Goal: Communication & Community: Answer question/provide support

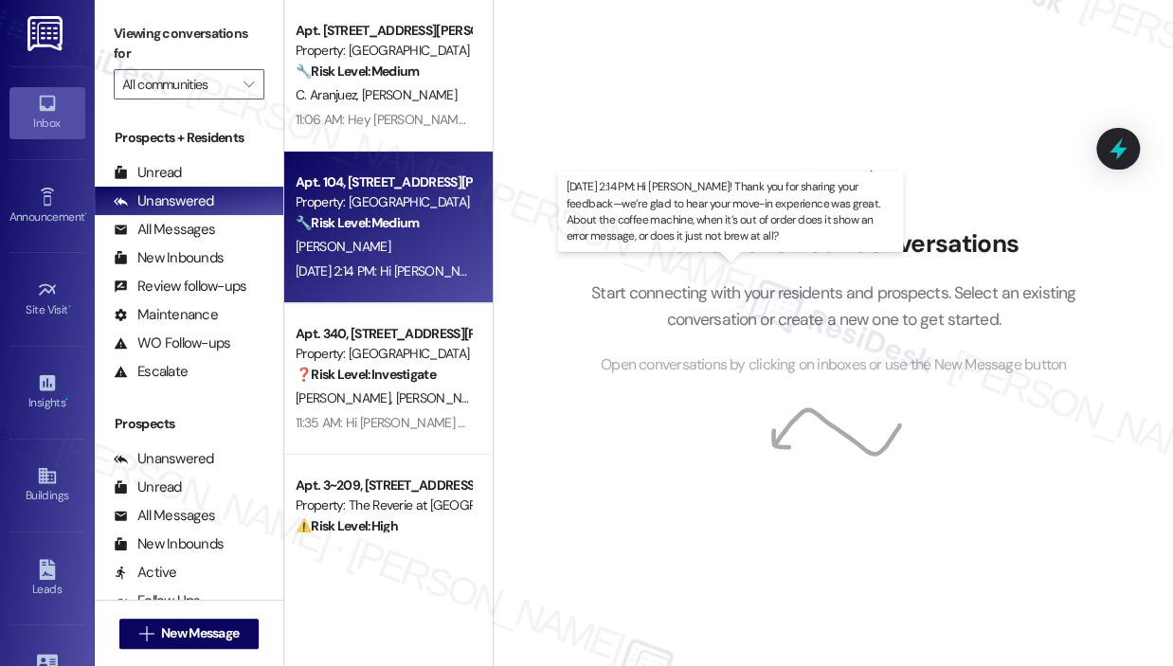
click at [405, 264] on div "[DATE] 2:14 PM: Hi [PERSON_NAME]! Thank you for sharing your feedback—we’re gla…" at bounding box center [955, 270] width 1318 height 17
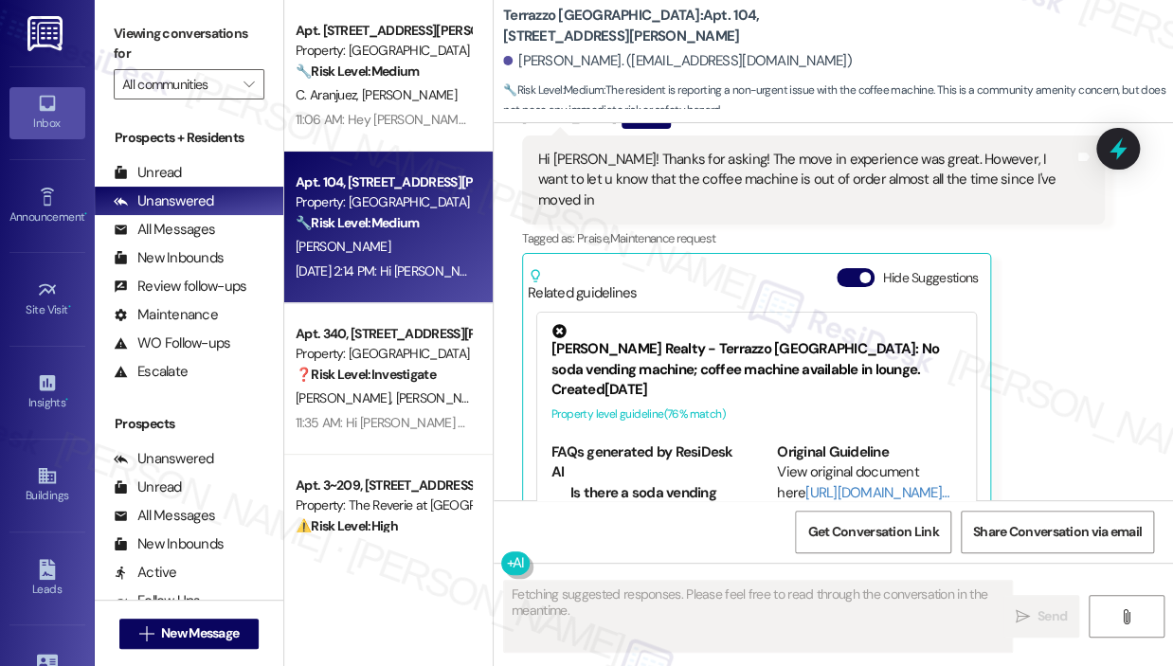
scroll to position [456, 0]
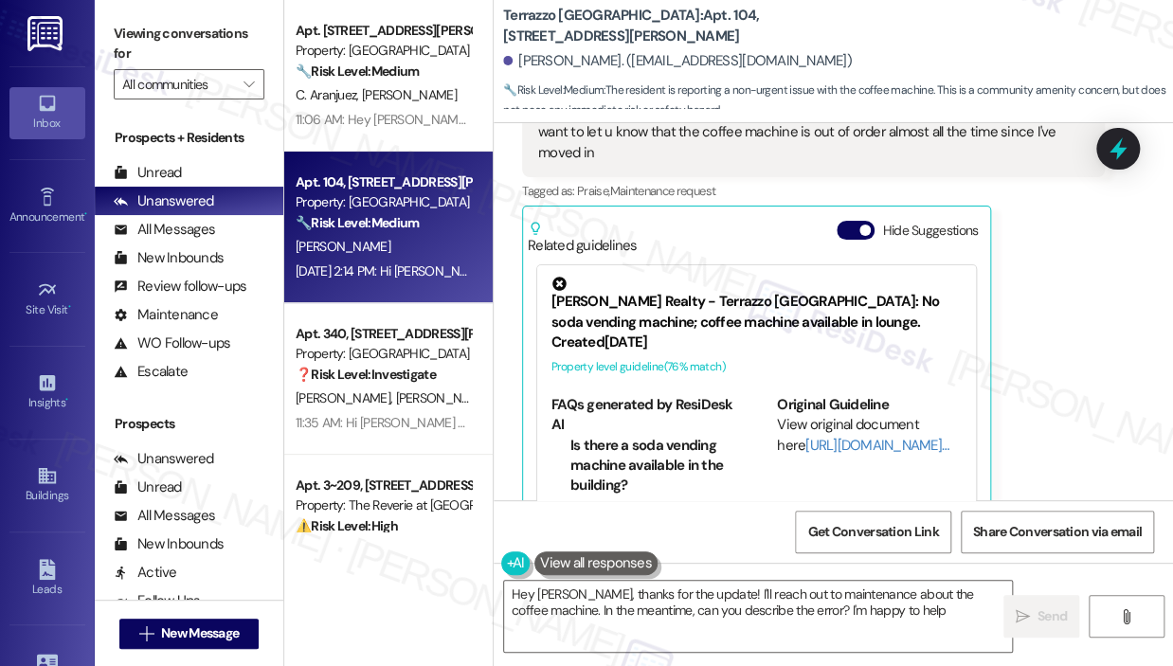
type textarea "Hey [PERSON_NAME], thanks for the update! I'll reach out to maintenance about t…"
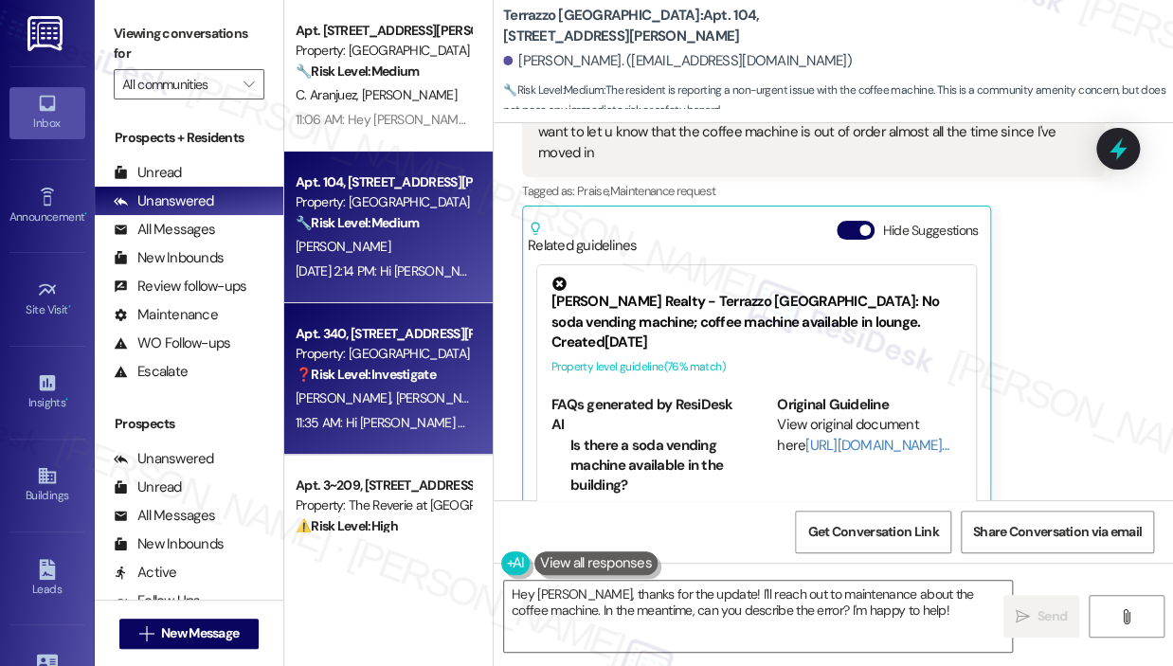
click at [396, 400] on span "[PERSON_NAME]" at bounding box center [443, 397] width 95 height 17
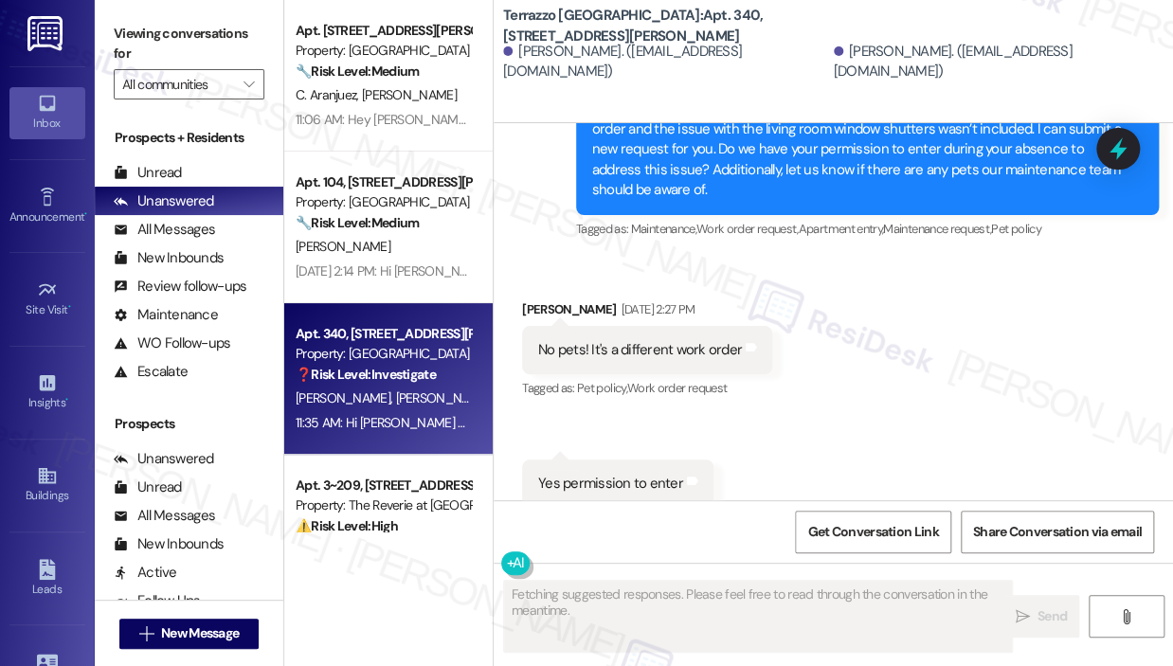
scroll to position [1608, 0]
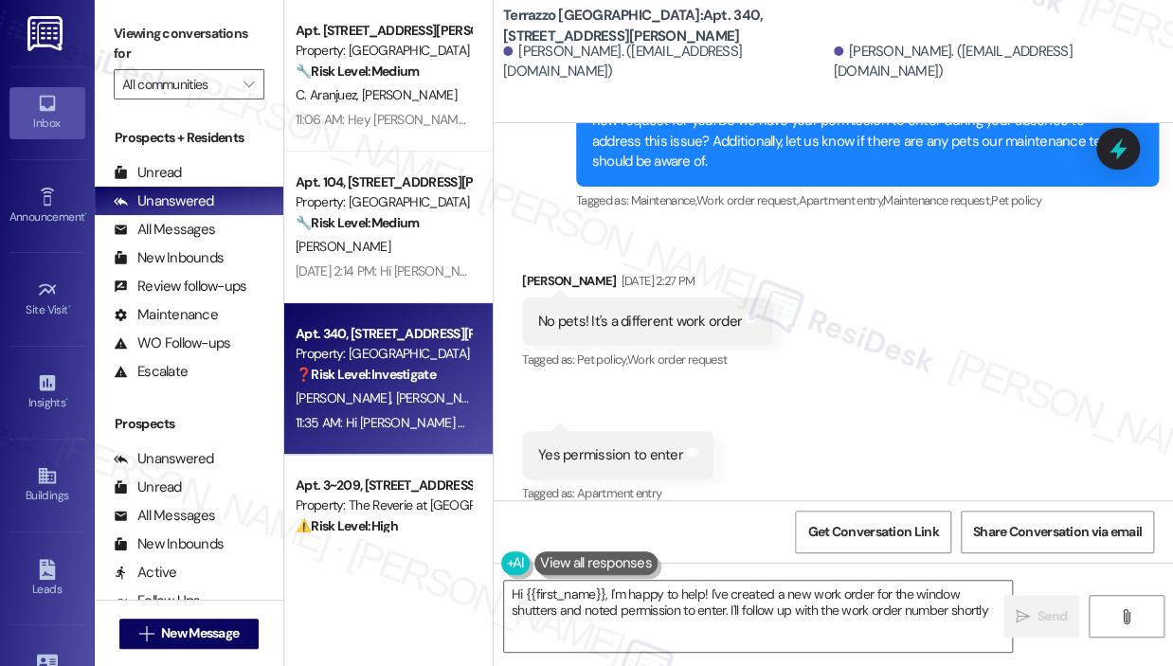
type textarea "Hi {{first_name}}, I'm happy to help! I've created a new work order for the win…"
click at [991, 359] on div "Received via SMS [PERSON_NAME] [DATE] 2:27 PM No pets! It's a different work or…" at bounding box center [832, 375] width 679 height 294
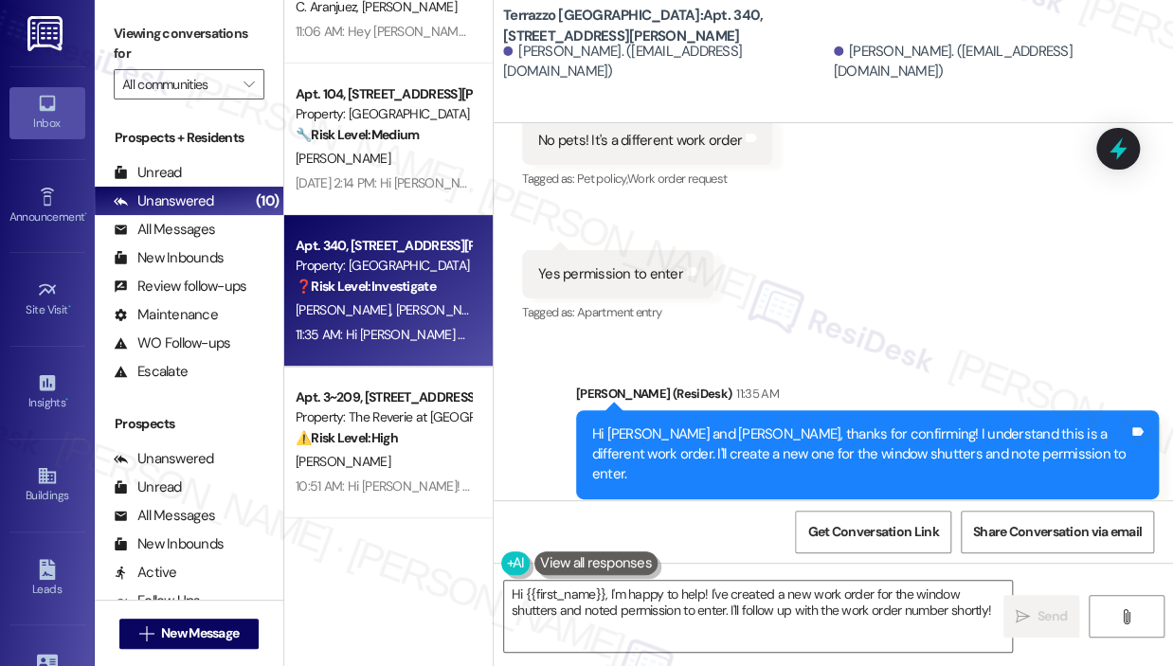
scroll to position [189, 0]
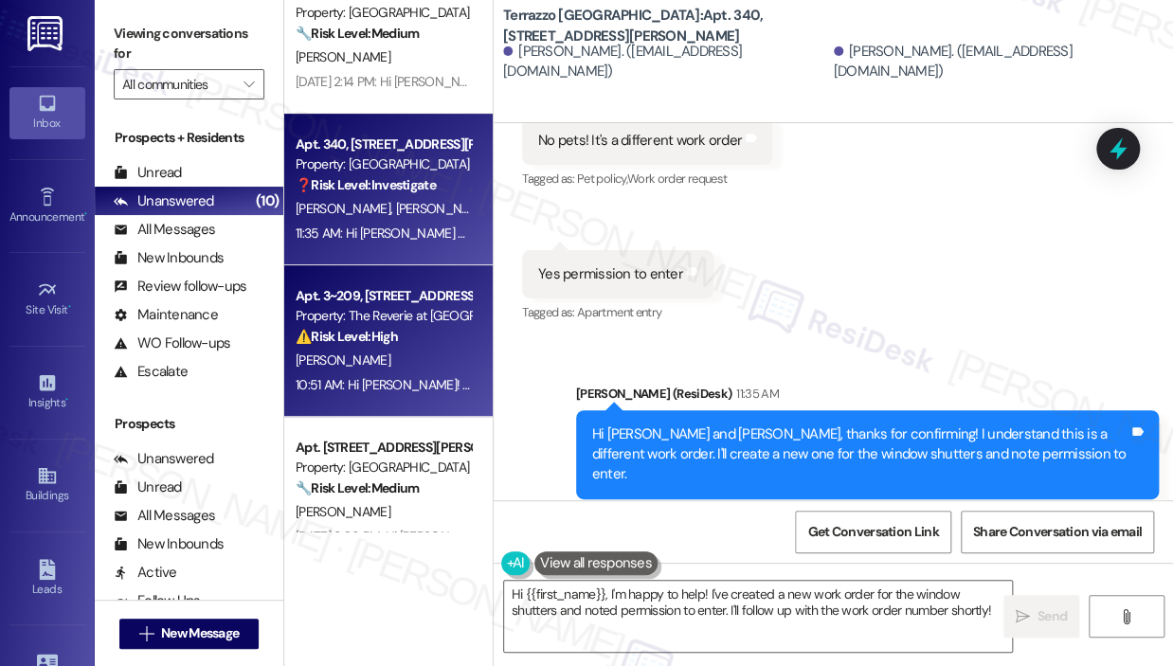
click at [386, 373] on div "10:51 AM: Hi [PERSON_NAME]! Thank you for reaching out — I checked your work or…" at bounding box center [383, 385] width 179 height 24
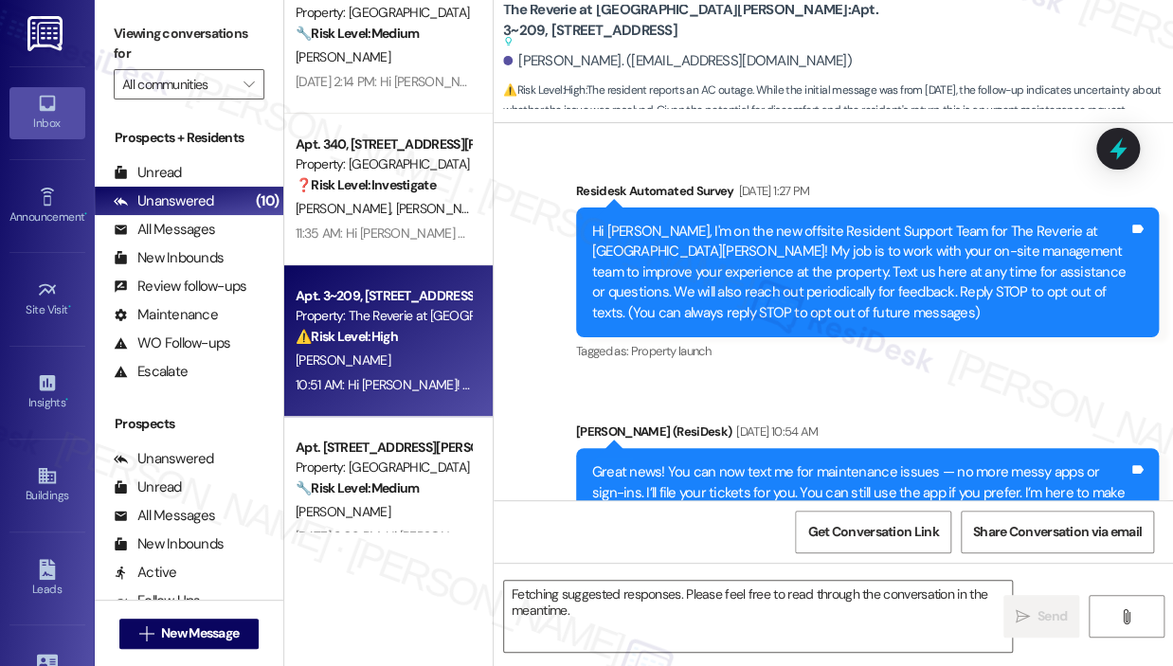
scroll to position [20031, 0]
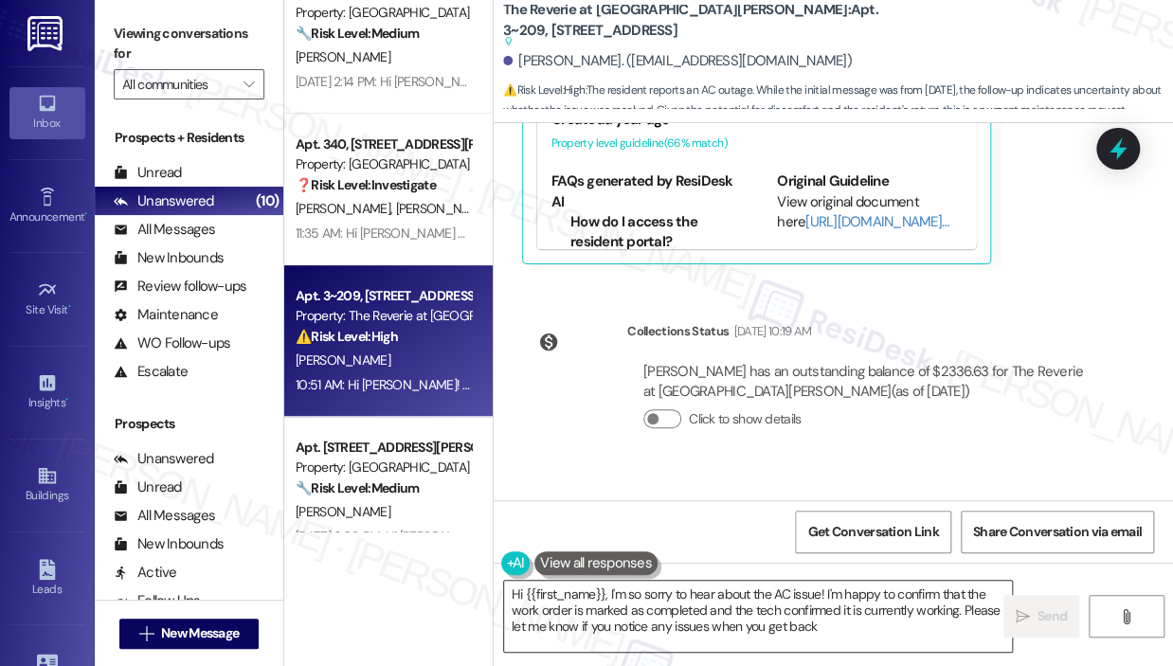
type textarea "Hi {{first_name}}, I'm so sorry to hear about the AC issue! I'm happy to confir…"
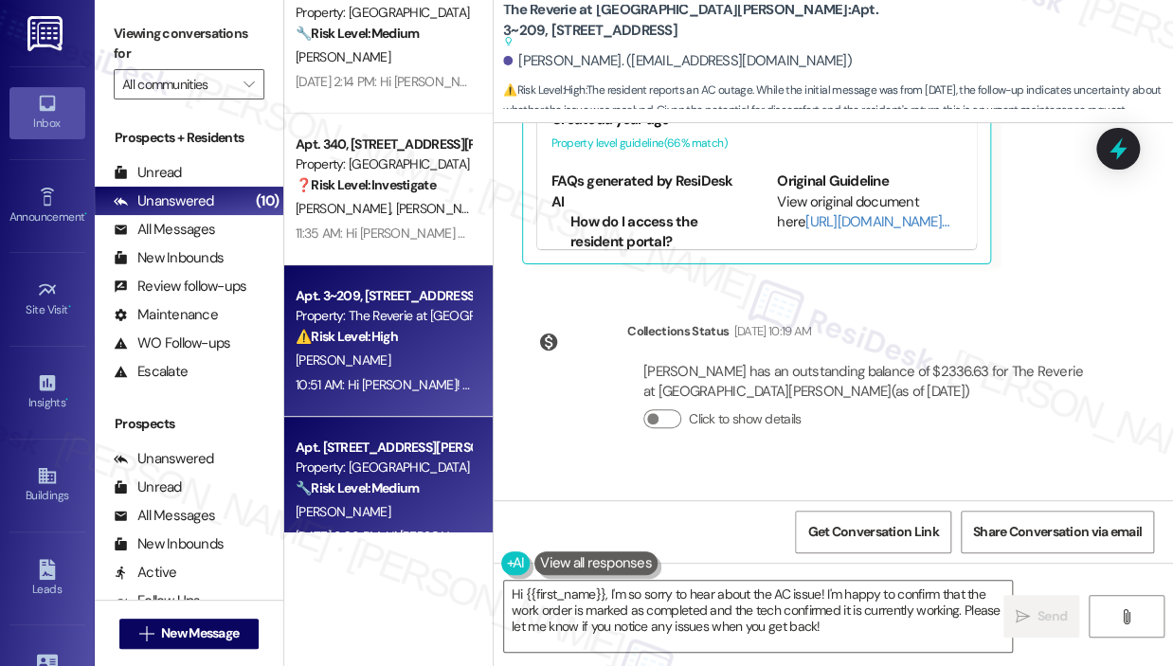
click at [427, 484] on div "🔧 Risk Level: Medium The resident indicates the work order was still incomplete…" at bounding box center [383, 488] width 175 height 20
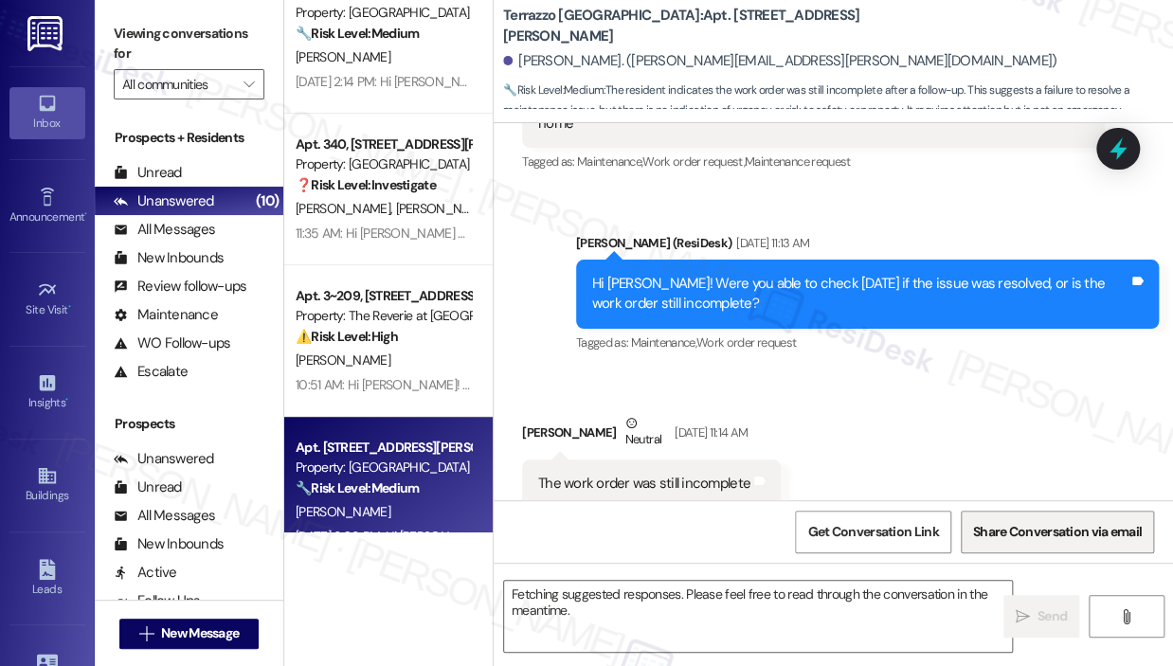
scroll to position [710, 0]
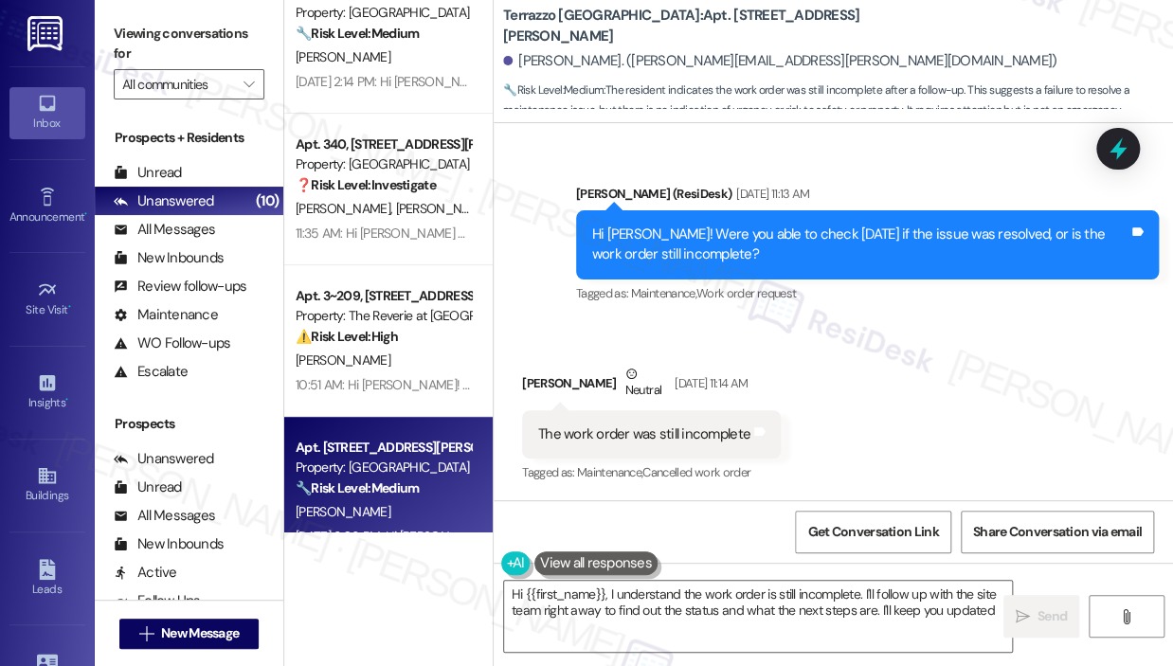
type textarea "Hi {{first_name}}, I understand the work order is still incomplete. I'll follow…"
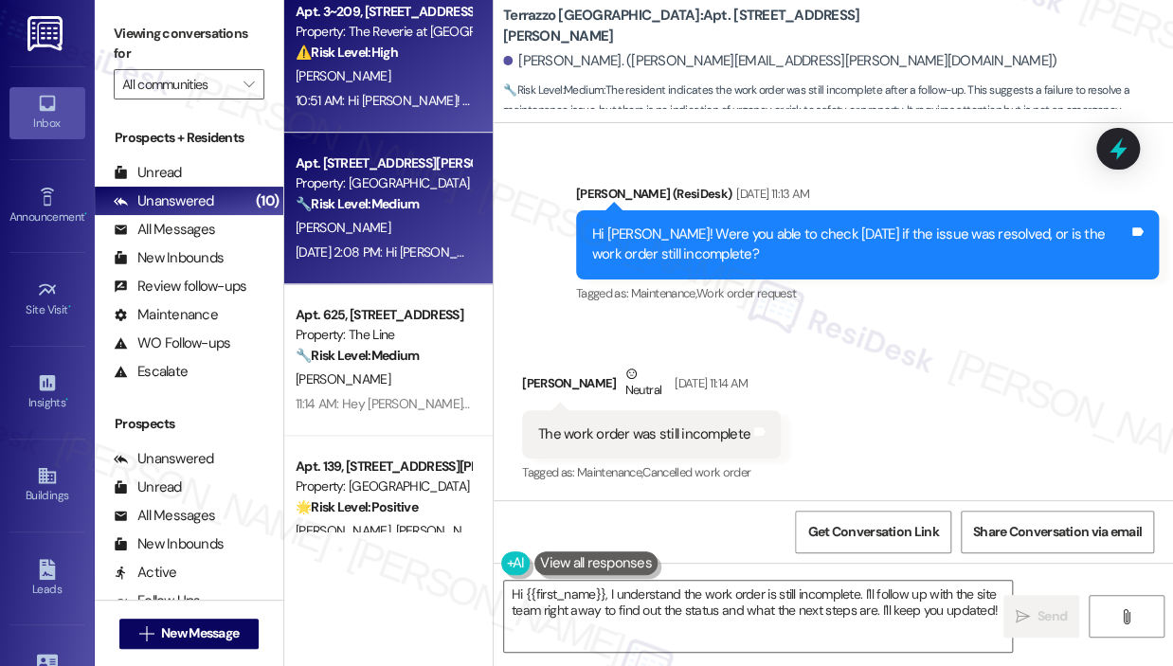
scroll to position [568, 0]
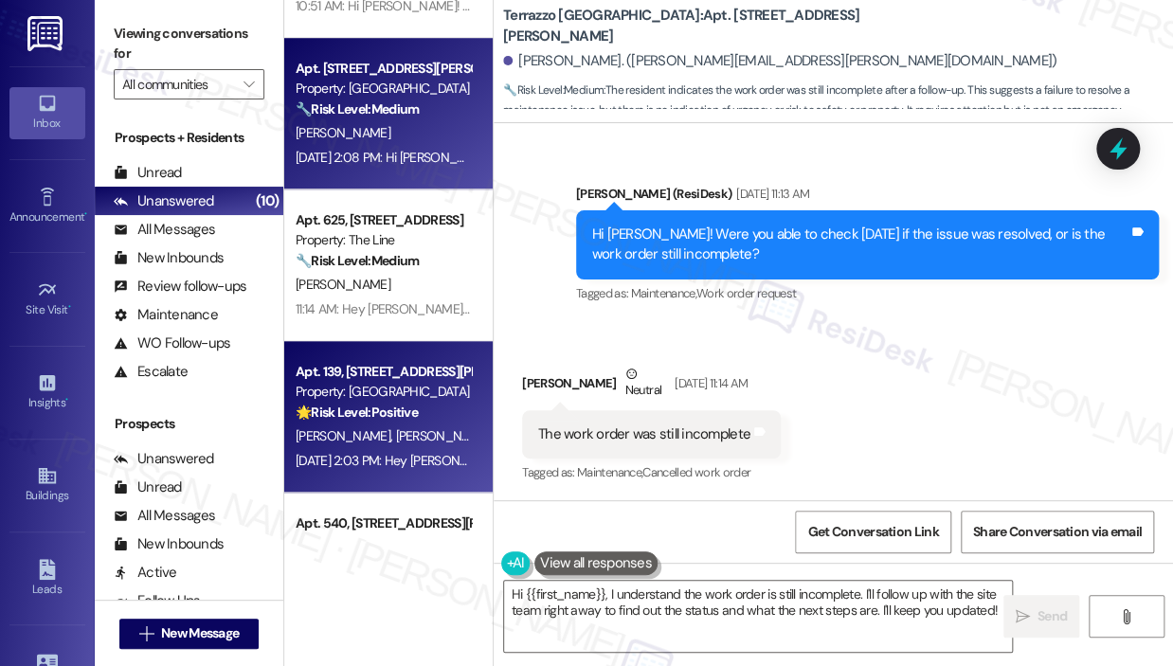
click at [418, 417] on strong "🌟 Risk Level: Positive" at bounding box center [357, 411] width 122 height 17
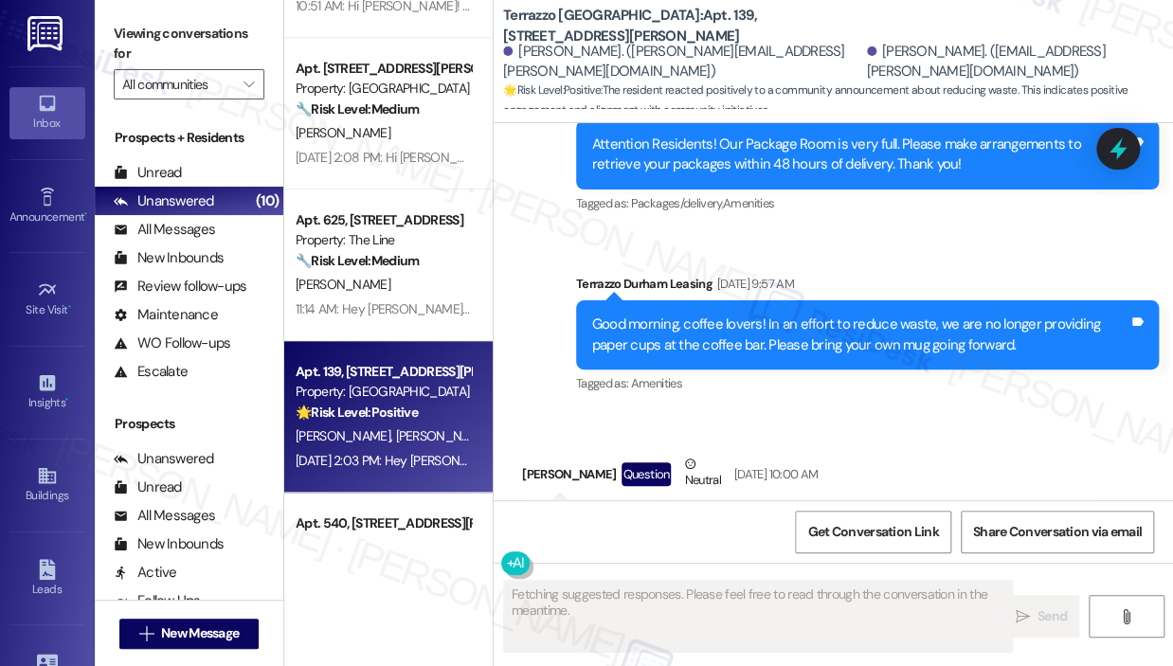
scroll to position [8001, 0]
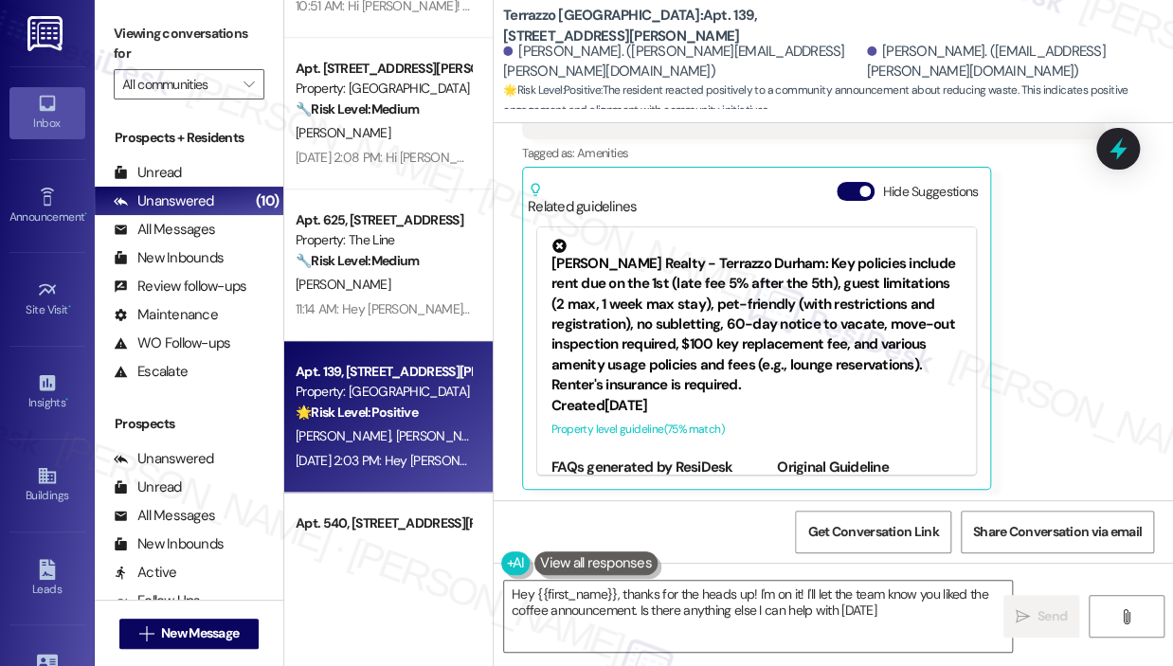
type textarea "Hey {{first_name}}, thanks for the heads up! I'm on it! I'll let the team know …"
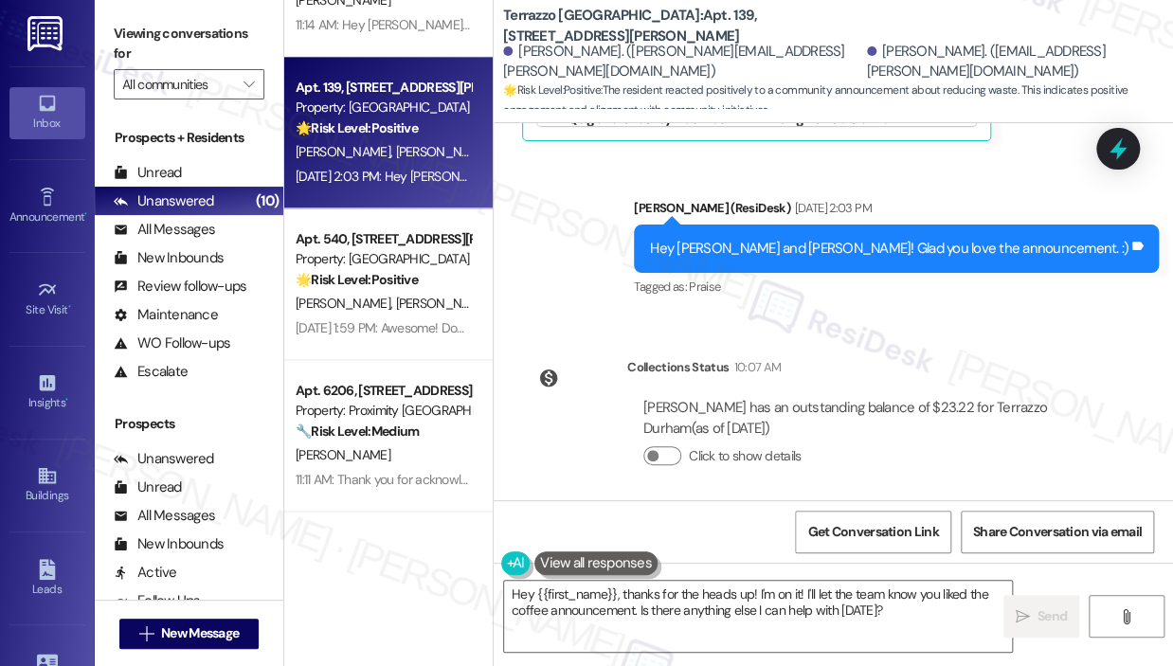
scroll to position [8356, 0]
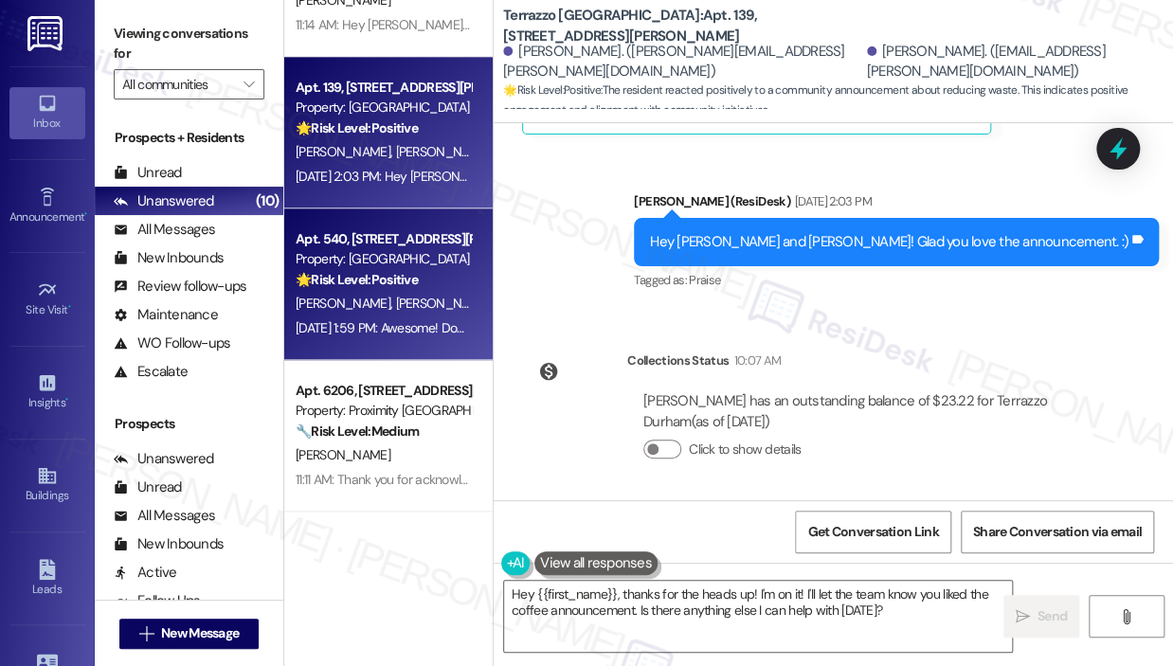
click at [428, 317] on div "[DATE] 1:59 PM: Awesome! Does the machine still show "not available"? [DATE] 1:…" at bounding box center [383, 328] width 179 height 24
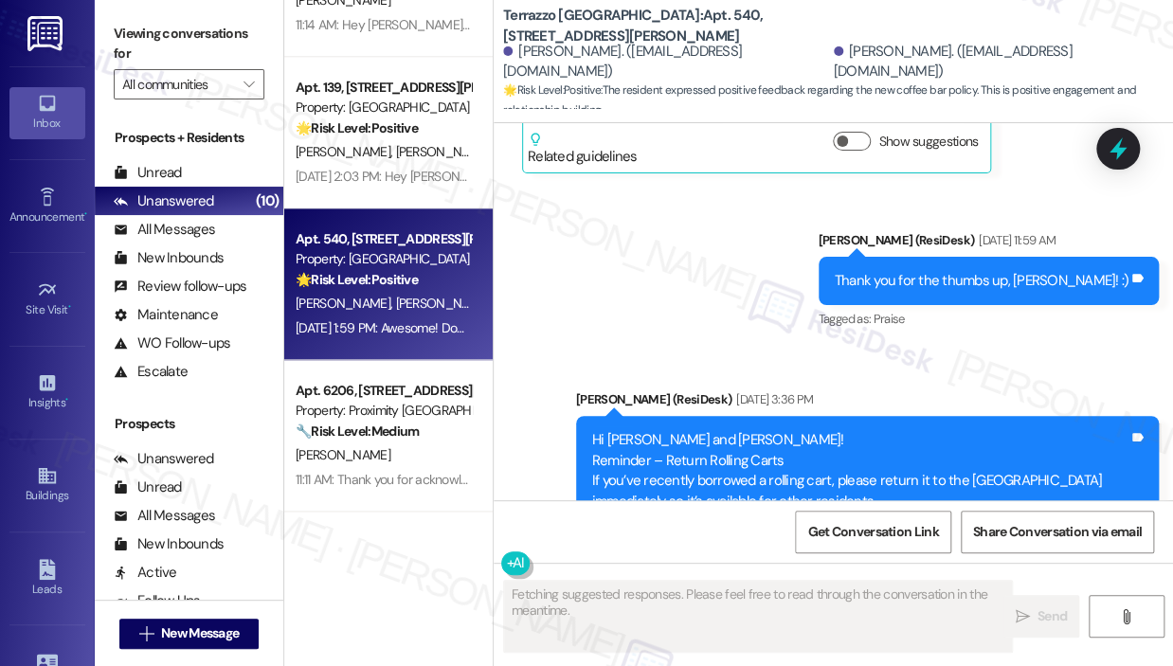
scroll to position [8544, 0]
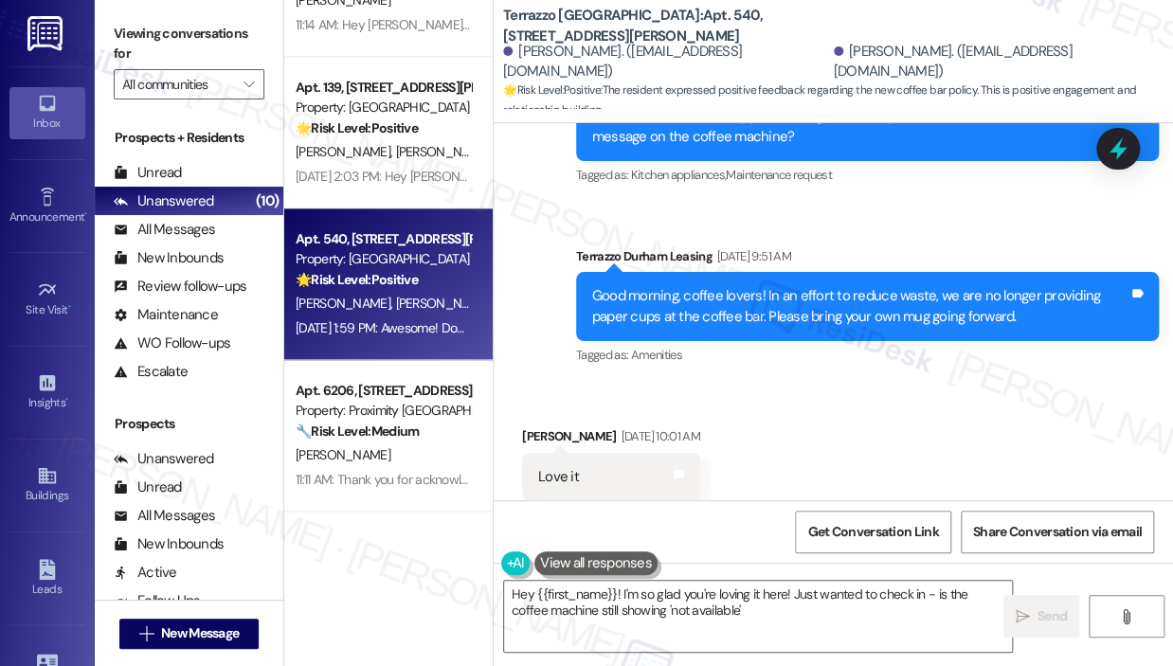
type textarea "Hey {{first_name}}! I'm so glad you're loving it here! Just wanted to check in …"
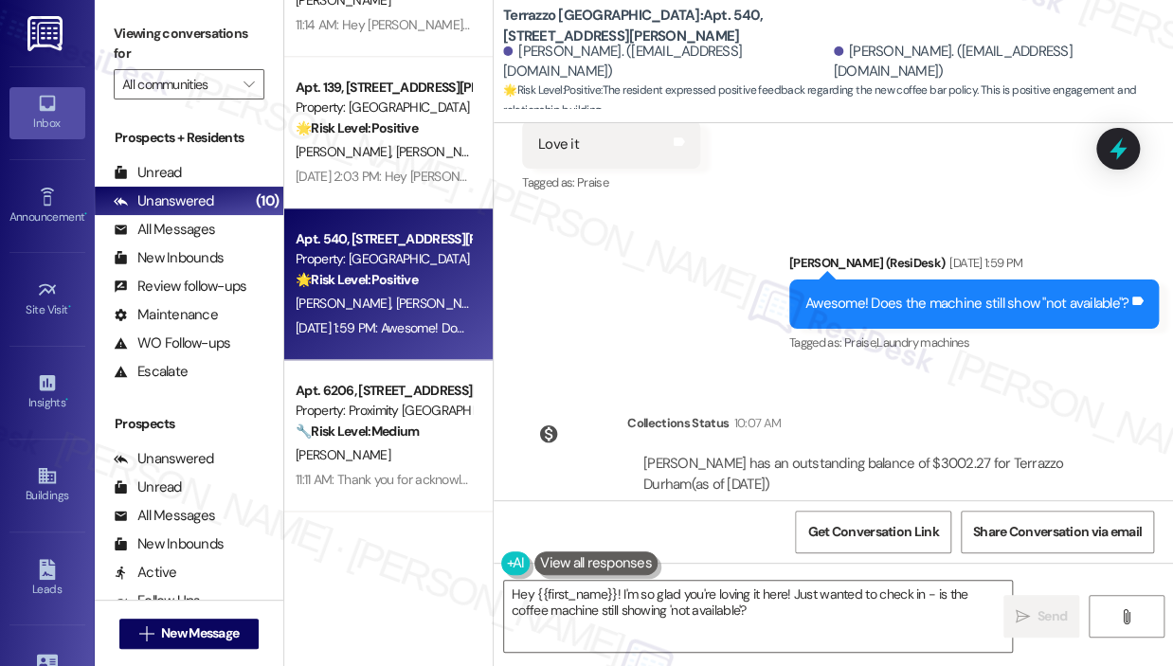
scroll to position [8900, 0]
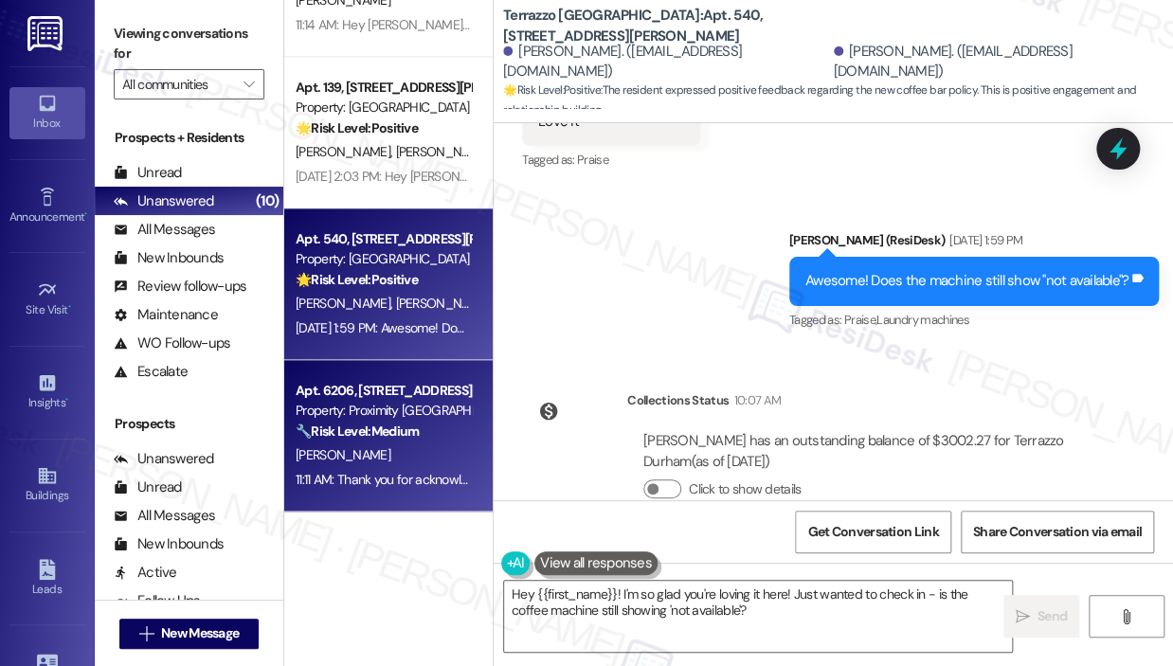
click at [415, 424] on strong "🔧 Risk Level: Medium" at bounding box center [357, 430] width 123 height 17
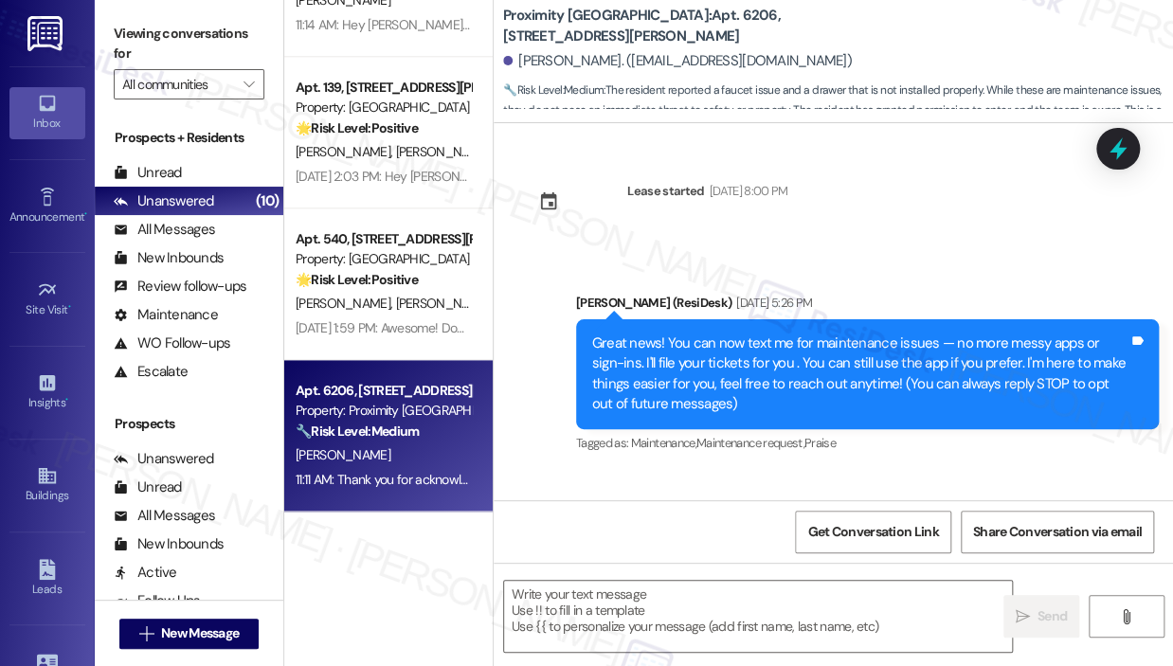
scroll to position [12027, 0]
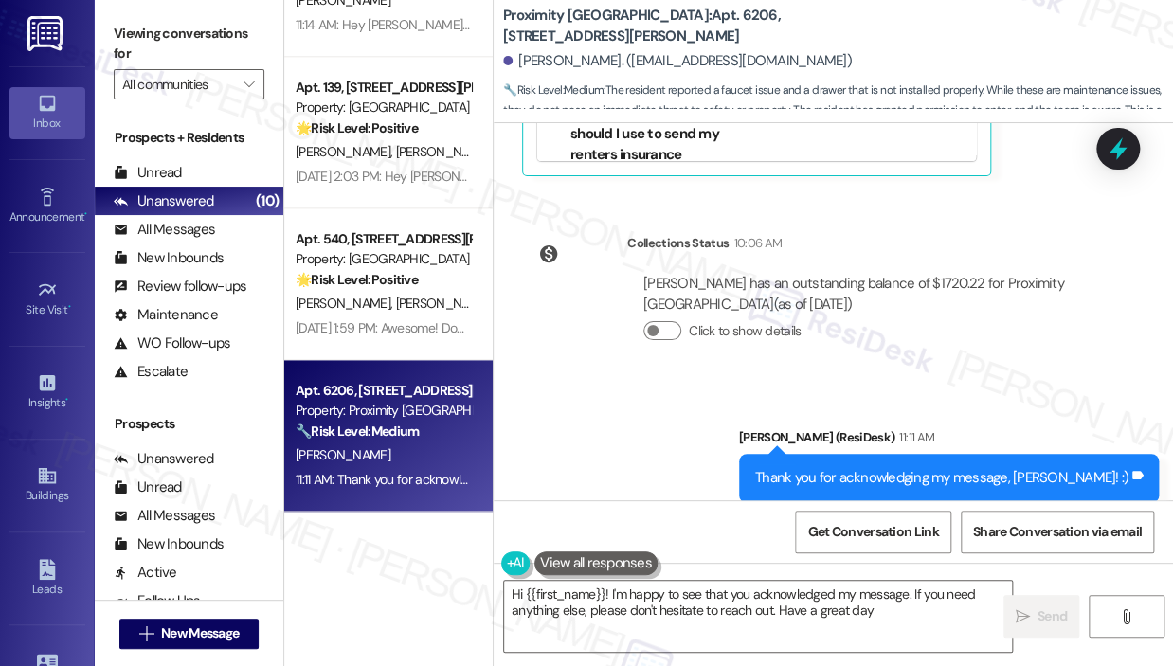
type textarea "Hi {{first_name}}! I'm happy to see that you acknowledged my message. If you ne…"
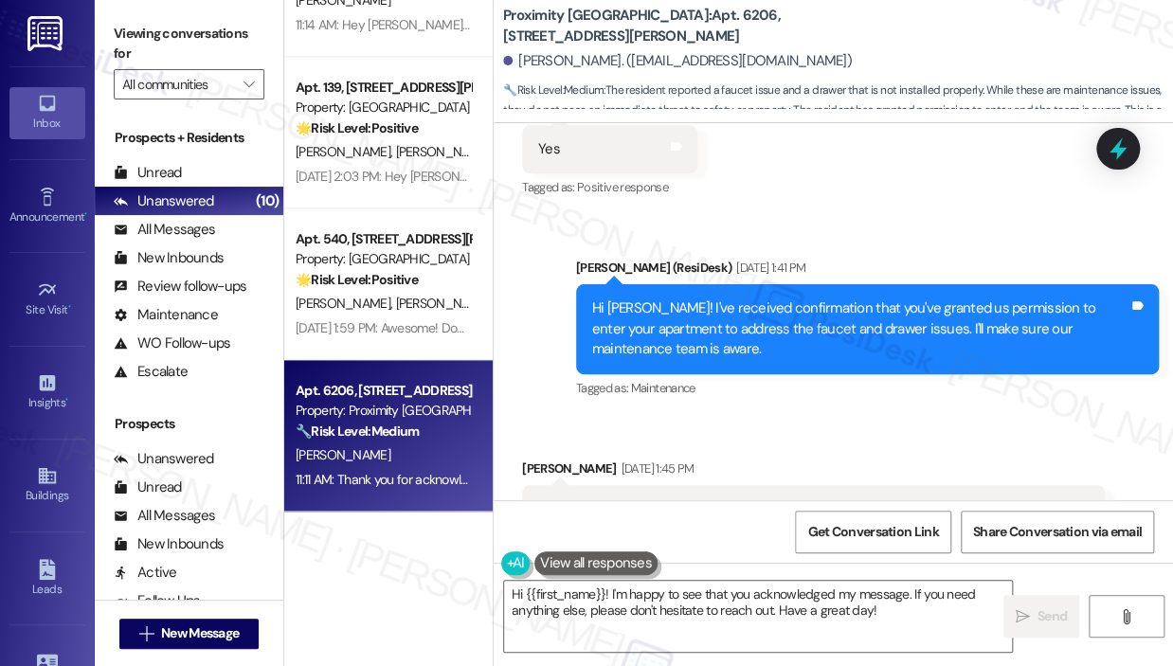
scroll to position [11270, 0]
